Goal: Find specific page/section: Find specific page/section

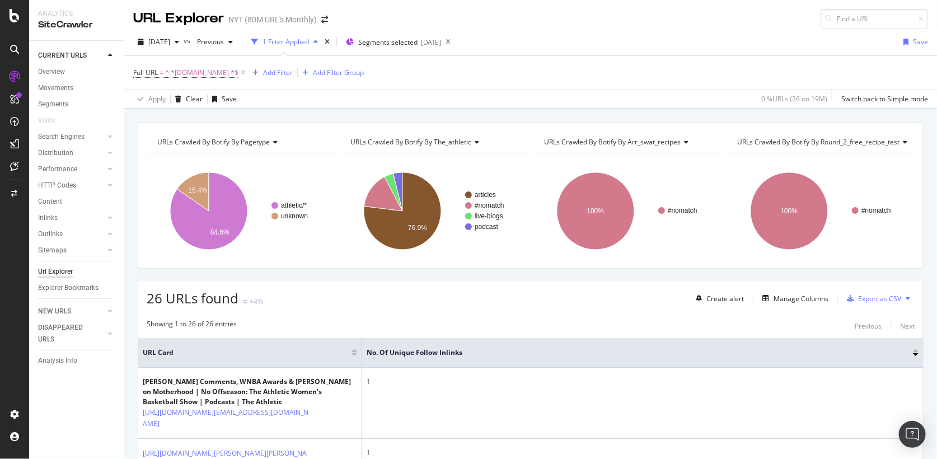
scroll to position [189, 0]
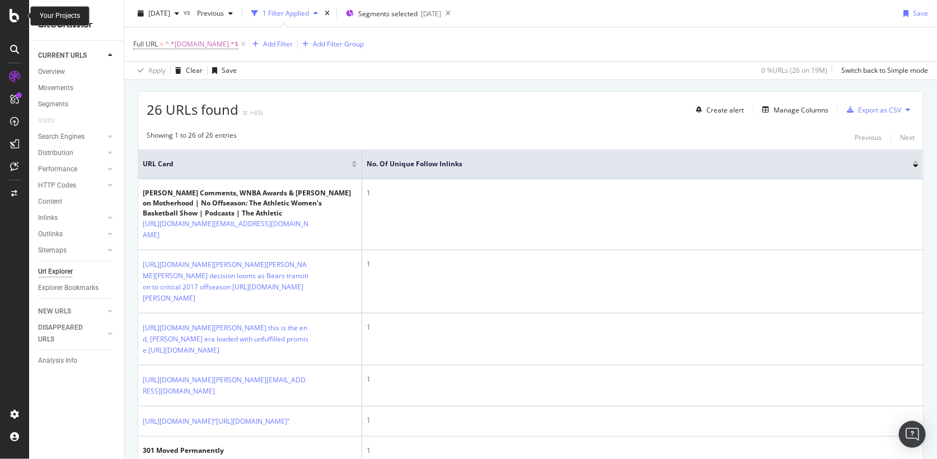
click at [18, 11] on icon at bounding box center [15, 15] width 10 height 13
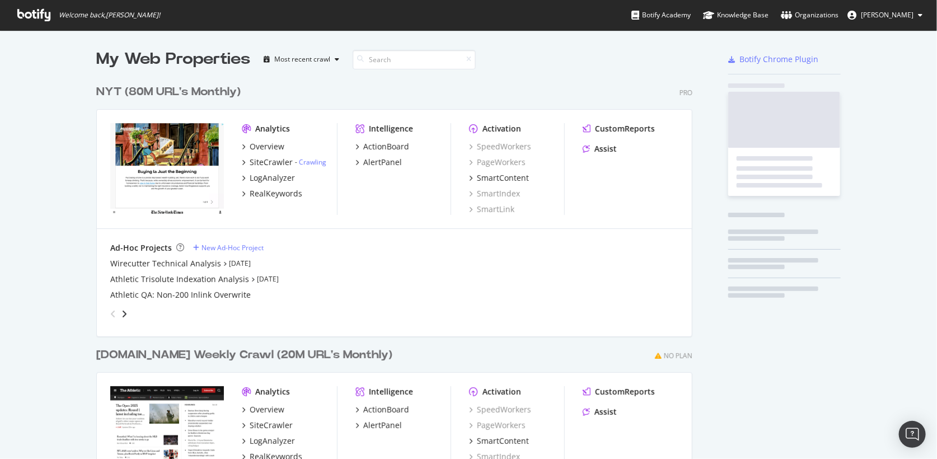
scroll to position [459, 937]
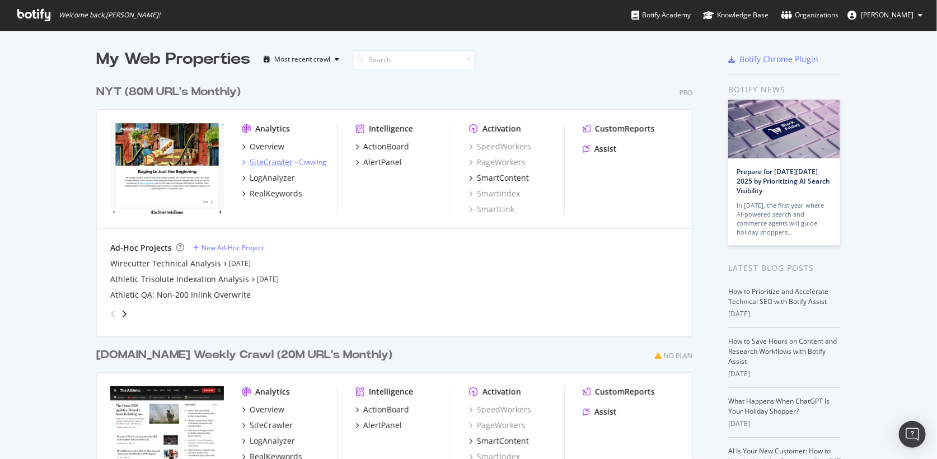
click at [268, 161] on div "SiteCrawler" at bounding box center [271, 162] width 43 height 11
